Goal: Task Accomplishment & Management: Use online tool/utility

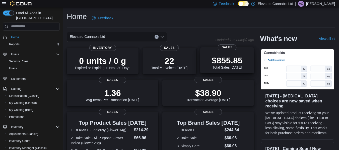
click at [207, 62] on div "$855.85 Total Sales Today" at bounding box center [227, 61] width 46 height 16
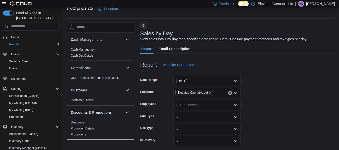
scroll to position [12, 0]
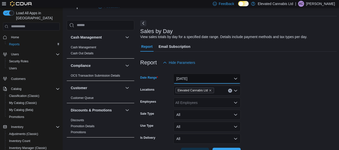
click at [219, 80] on button "[DATE]" at bounding box center [206, 79] width 67 height 10
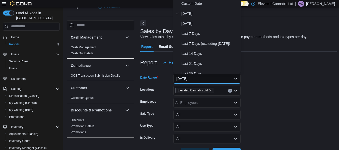
scroll to position [10, 0]
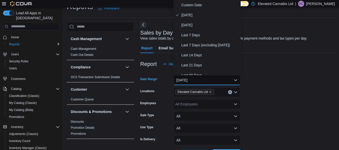
click at [282, 99] on form "Date Range [DATE] Locations Elevated Cannabis Ltd Employees All Employees Sale …" at bounding box center [238, 114] width 196 height 90
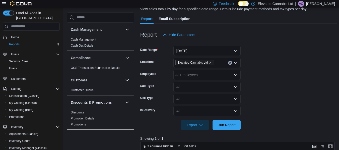
scroll to position [38, 0]
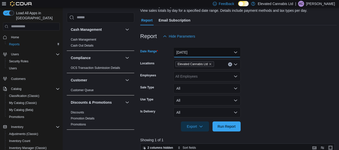
click at [234, 51] on button "Today" at bounding box center [206, 52] width 67 height 10
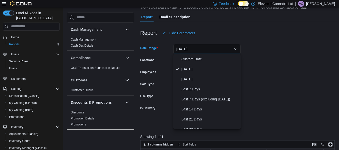
scroll to position [54, 0]
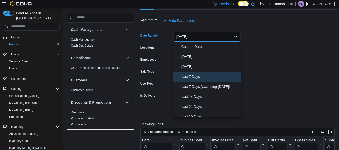
click at [194, 78] on span "Last 7 Days" at bounding box center [209, 77] width 57 height 6
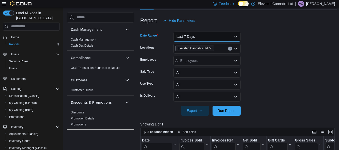
click at [215, 39] on button "Last 7 Days" at bounding box center [206, 37] width 67 height 10
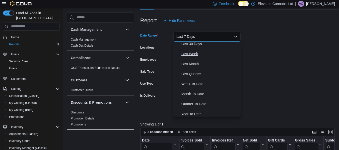
scroll to position [75, 0]
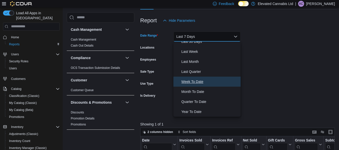
click at [195, 80] on span "Week To Date" at bounding box center [209, 82] width 57 height 6
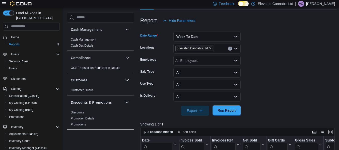
click at [232, 113] on span "Run Report" at bounding box center [226, 110] width 22 height 10
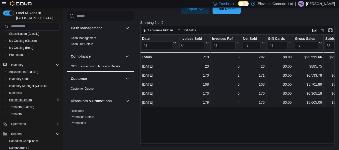
scroll to position [86, 0]
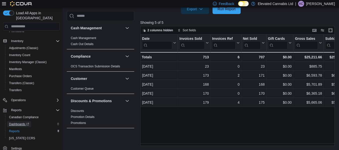
click at [18, 122] on span "Dashboards" at bounding box center [19, 124] width 20 height 4
